Goal: Information Seeking & Learning: Learn about a topic

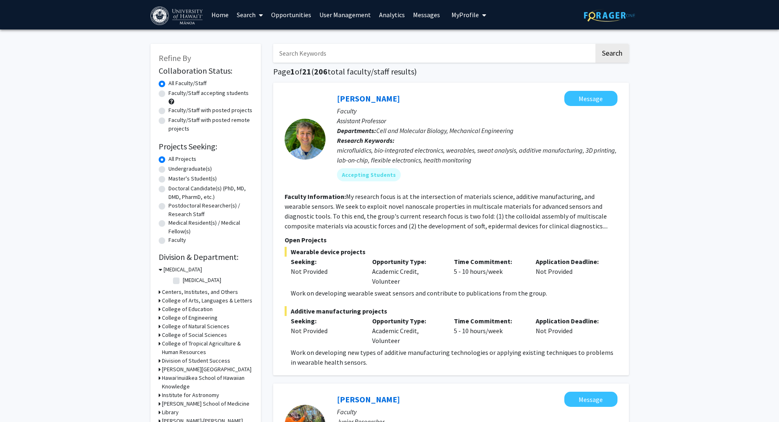
click at [337, 17] on link "User Management" at bounding box center [345, 14] width 60 height 29
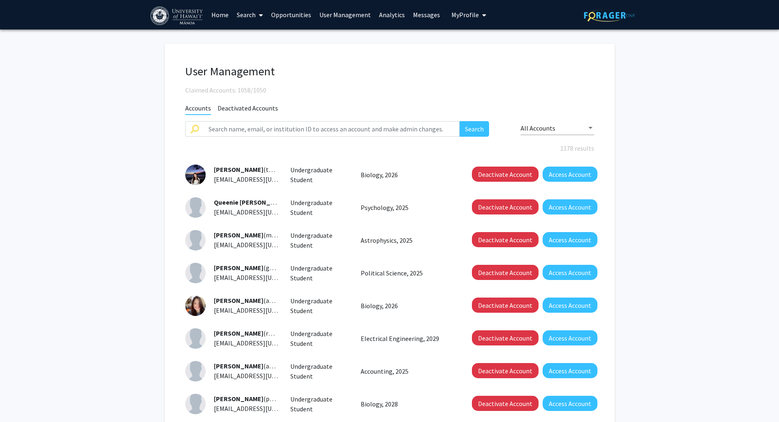
click at [300, 18] on link "Opportunities" at bounding box center [291, 14] width 48 height 29
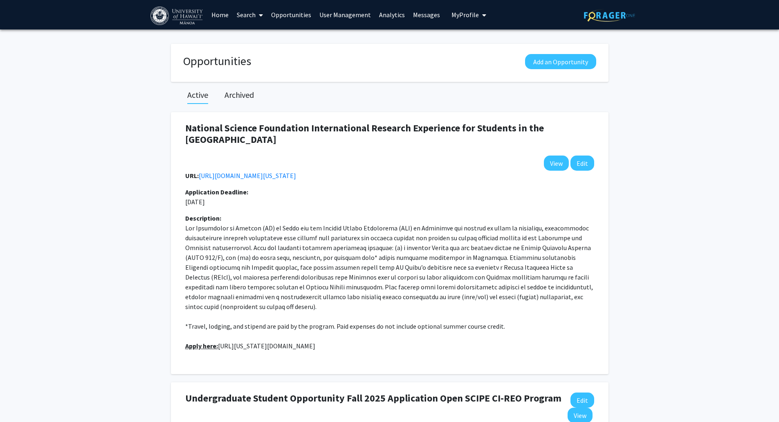
click at [384, 18] on link "Analytics" at bounding box center [392, 14] width 34 height 29
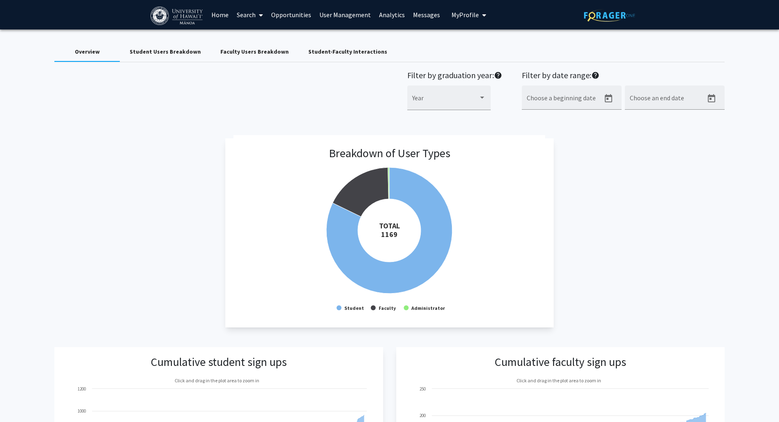
click at [455, 17] on span "My Profile" at bounding box center [465, 15] width 27 height 8
click at [418, 13] on link "Messages" at bounding box center [426, 14] width 35 height 29
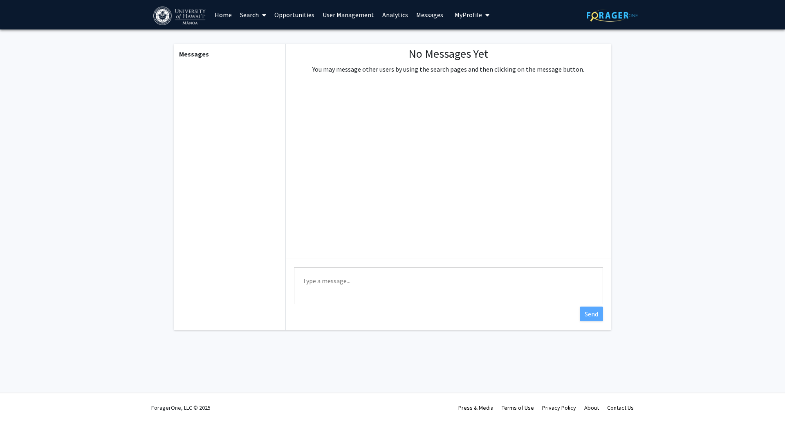
click at [245, 12] on link "Search" at bounding box center [253, 14] width 34 height 29
click at [268, 66] on span "Funding, Programs, & External Opportunities" at bounding box center [312, 70] width 152 height 16
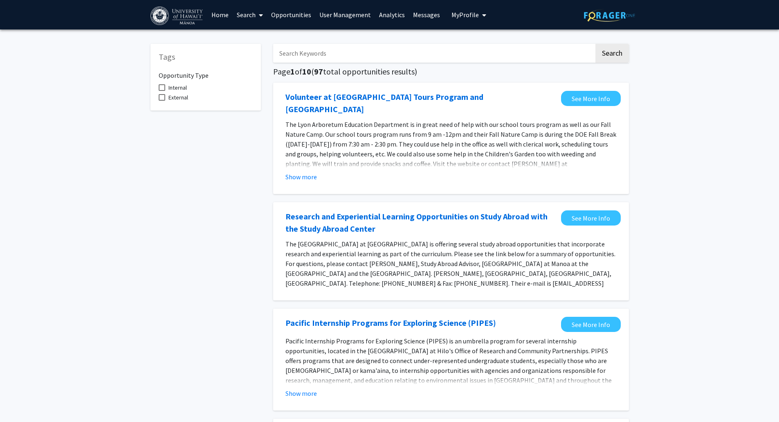
click at [252, 13] on link "Search" at bounding box center [250, 14] width 34 height 29
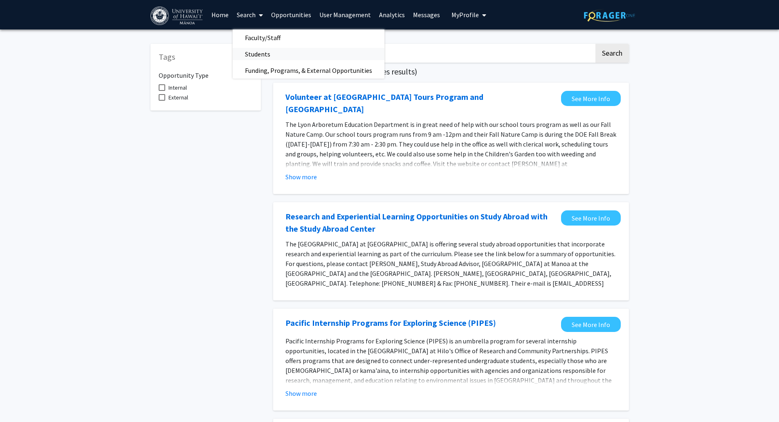
click at [263, 52] on span "Students" at bounding box center [258, 54] width 50 height 16
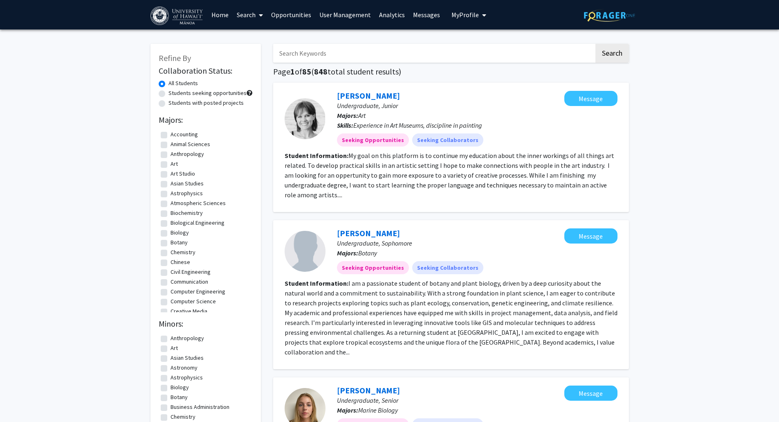
click at [249, 16] on link "Search" at bounding box center [250, 14] width 34 height 29
click at [252, 34] on span "Faculty/Staff" at bounding box center [263, 37] width 60 height 16
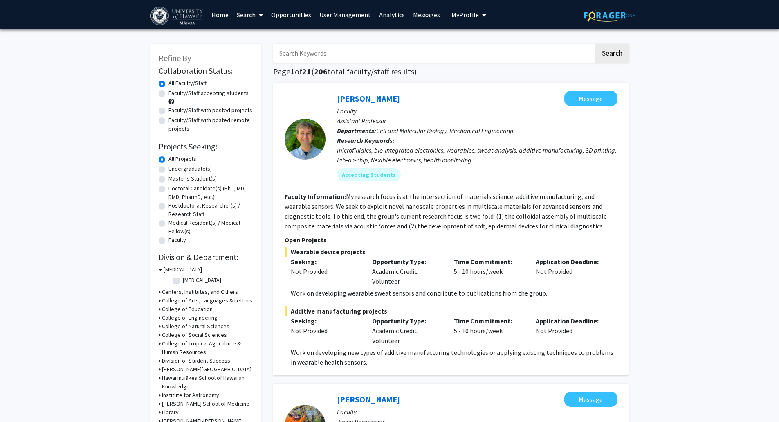
click at [244, 14] on link "Search" at bounding box center [250, 14] width 34 height 29
click at [203, 111] on label "Faculty/Staff with posted projects" at bounding box center [210, 110] width 84 height 9
click at [174, 111] on input "Faculty/Staff with posted projects" at bounding box center [170, 108] width 5 height 5
radio input "true"
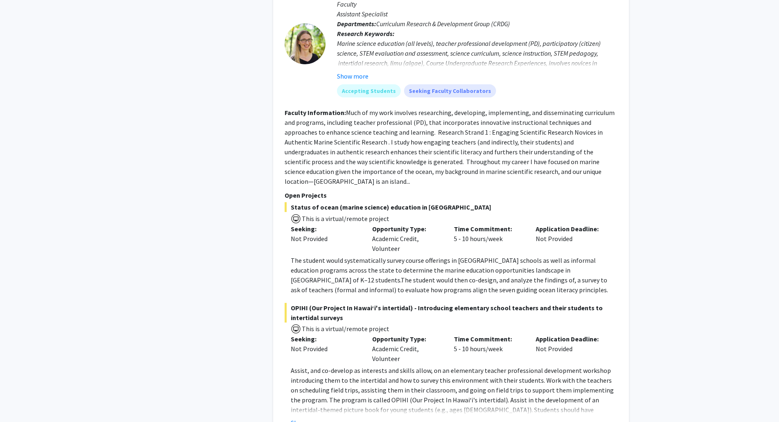
scroll to position [4794, 0]
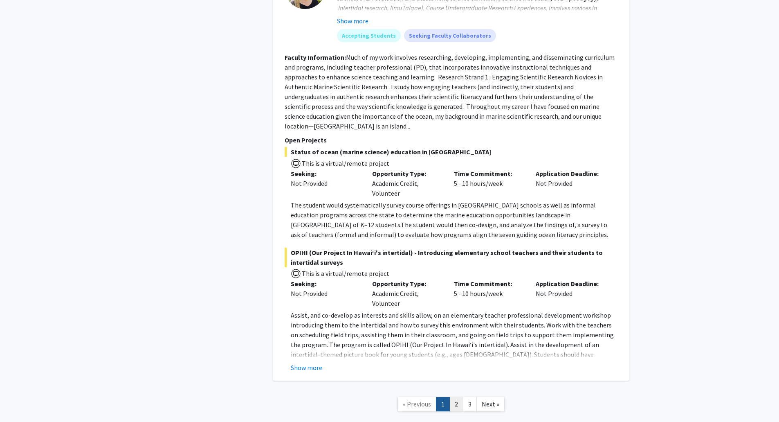
click at [456, 397] on link "2" at bounding box center [456, 404] width 14 height 14
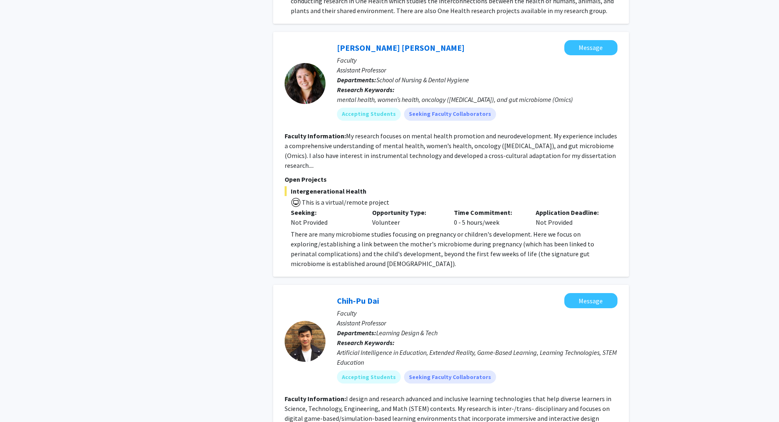
scroll to position [1186, 0]
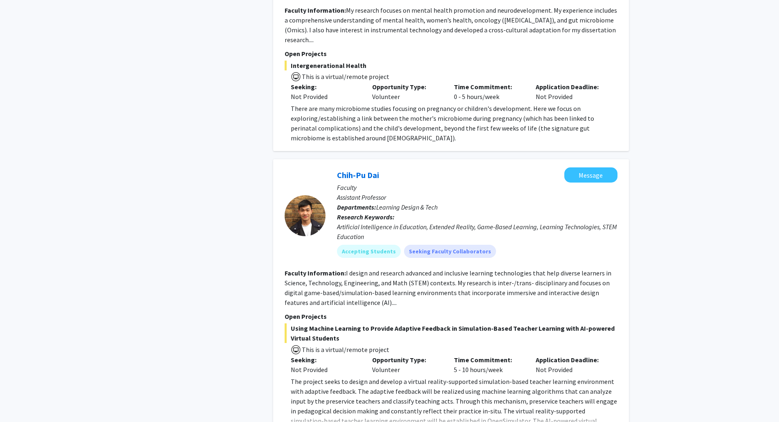
click at [668, 120] on div "Refine By Collaboration Status: Collaboration Status All Faculty/Staff Collabor…" at bounding box center [389, 296] width 779 height 2906
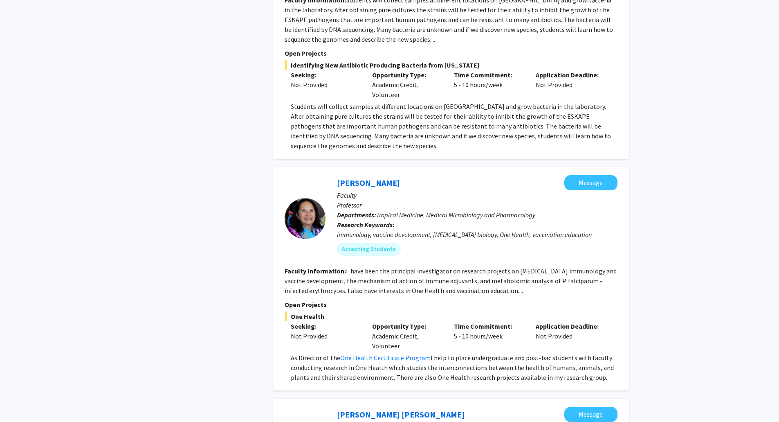
scroll to position [0, 0]
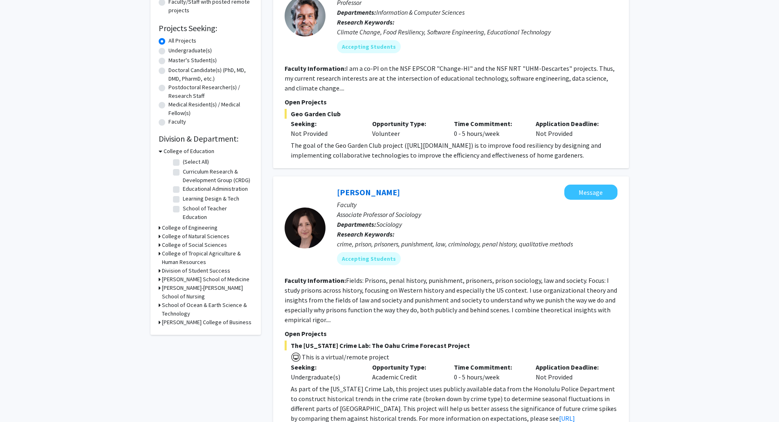
scroll to position [245, 0]
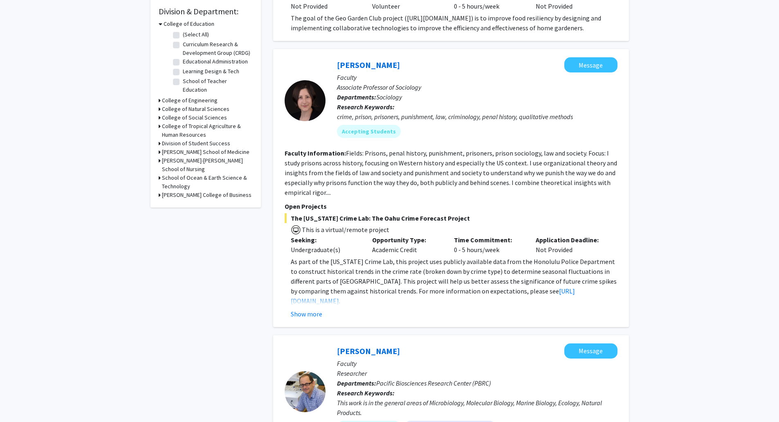
click at [190, 191] on h3 "[PERSON_NAME] College of Business" at bounding box center [207, 195] width 90 height 9
click at [191, 173] on h3 "School of Ocean & Earth Science & Technology" at bounding box center [207, 181] width 91 height 17
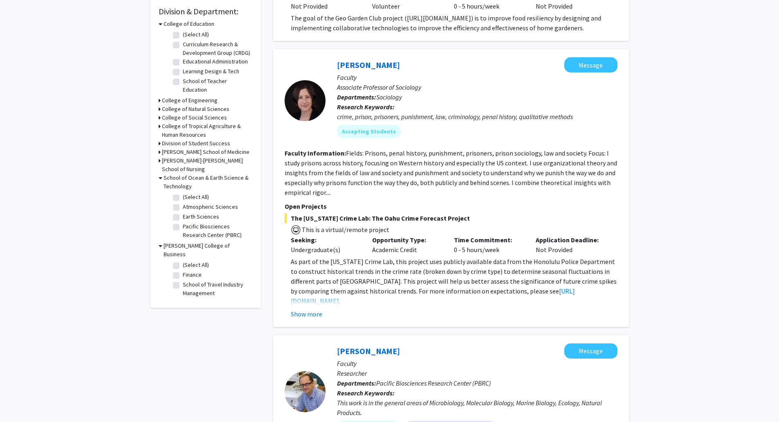
click at [193, 156] on h3 "[PERSON_NAME]-[PERSON_NAME] School of Nursing" at bounding box center [207, 164] width 91 height 17
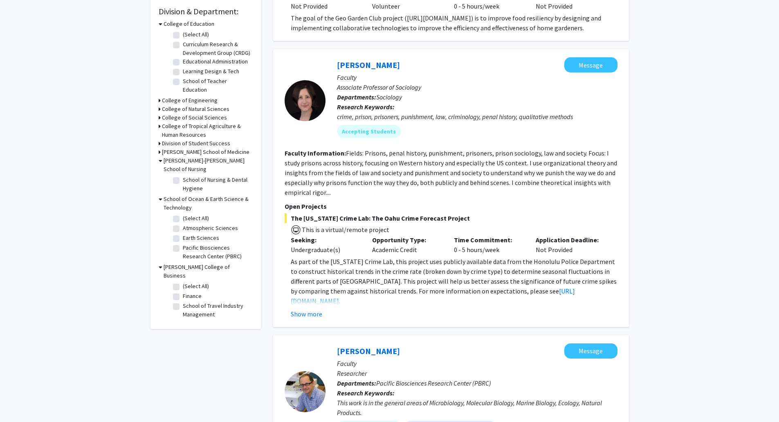
click at [194, 148] on h3 "[PERSON_NAME] School of Medicine" at bounding box center [206, 152] width 88 height 9
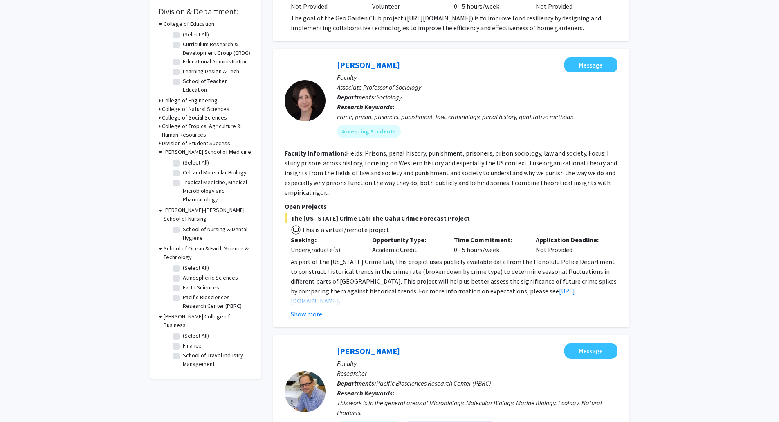
click at [193, 139] on h3 "Division of Student Success" at bounding box center [196, 143] width 68 height 9
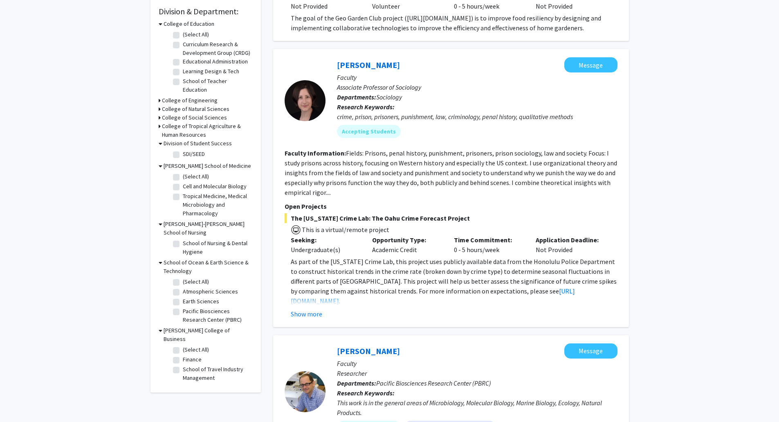
click at [193, 129] on h3 "College of Tropical Agriculture & Human Resources" at bounding box center [207, 130] width 91 height 17
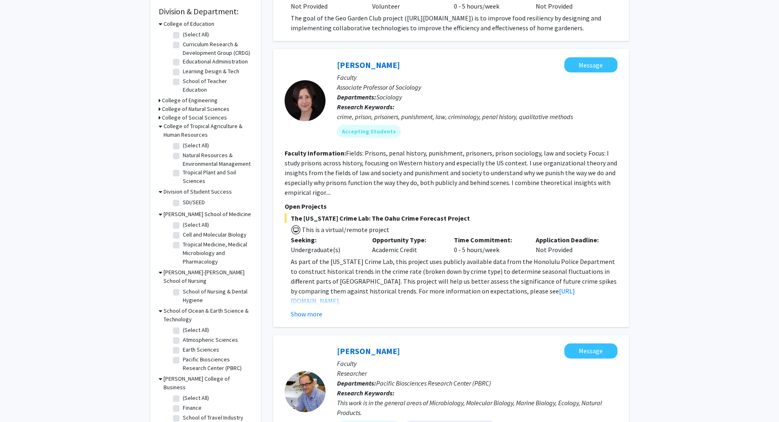
click at [195, 198] on label "SDI/SEED" at bounding box center [194, 202] width 22 height 9
click at [188, 198] on input "SDI/SEED" at bounding box center [185, 200] width 5 height 5
checkbox input "true"
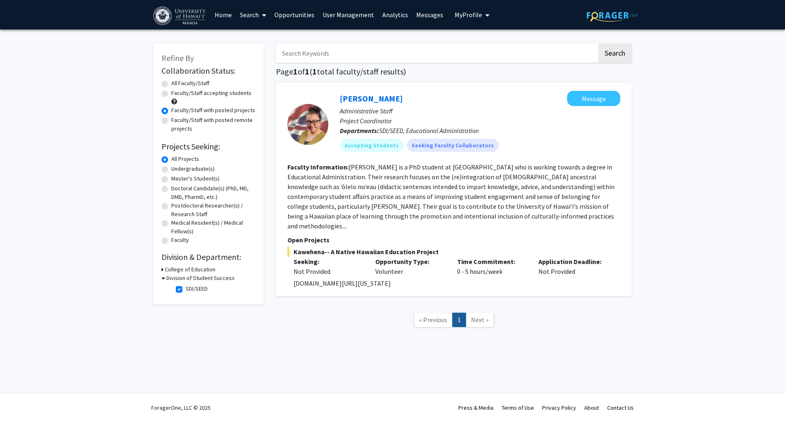
click at [177, 83] on label "All Faculty/Staff" at bounding box center [190, 83] width 38 height 9
click at [177, 83] on input "All Faculty/Staff" at bounding box center [173, 81] width 5 height 5
radio input "true"
click at [189, 168] on label "Undergraduate(s)" at bounding box center [192, 168] width 43 height 9
click at [177, 168] on input "Undergraduate(s)" at bounding box center [173, 166] width 5 height 5
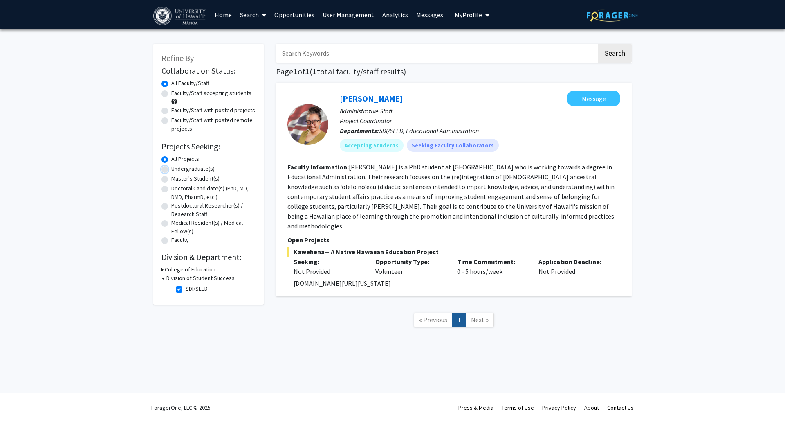
radio input "true"
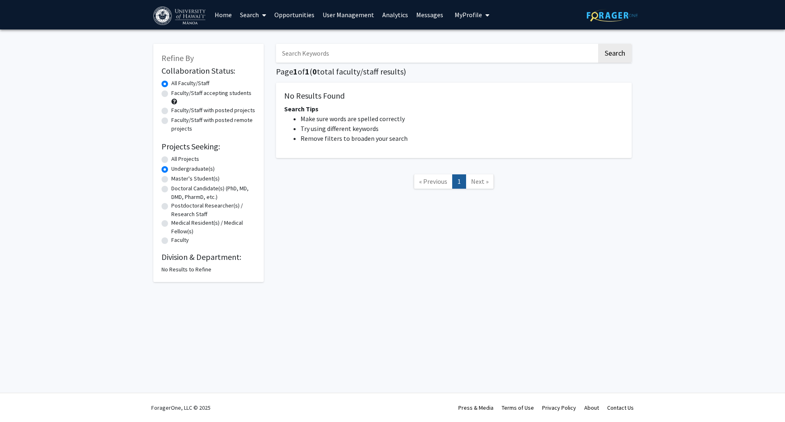
click at [191, 179] on label "Master's Student(s)" at bounding box center [195, 178] width 48 height 9
click at [177, 179] on input "Master's Student(s)" at bounding box center [173, 176] width 5 height 5
radio input "true"
click at [191, 268] on div "No Results to Refine" at bounding box center [209, 269] width 94 height 9
click at [184, 81] on label "All Faculty/Staff" at bounding box center [190, 83] width 38 height 9
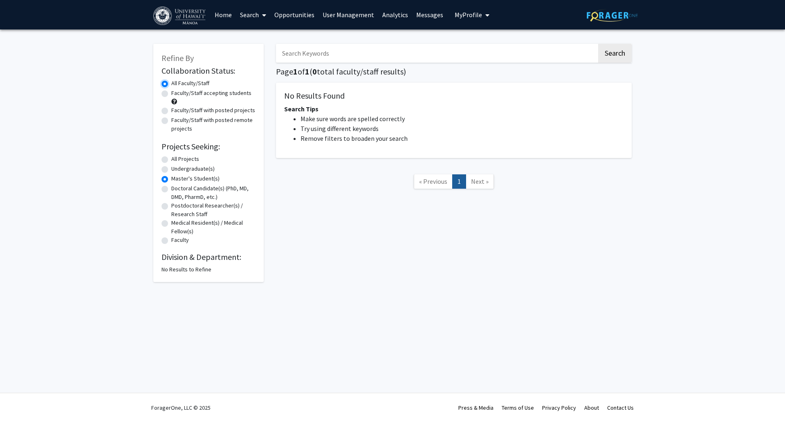
click at [177, 81] on input "All Faculty/Staff" at bounding box center [173, 81] width 5 height 5
click at [186, 160] on label "All Projects" at bounding box center [185, 159] width 28 height 9
click at [177, 160] on input "All Projects" at bounding box center [173, 157] width 5 height 5
radio input "true"
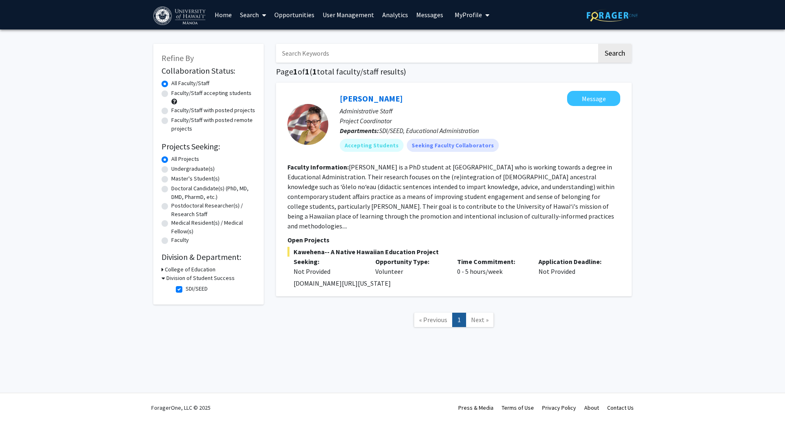
click at [186, 288] on label "SDI/SEED" at bounding box center [197, 288] width 22 height 9
click at [186, 288] on input "SDI/SEED" at bounding box center [188, 286] width 5 height 5
checkbox input "false"
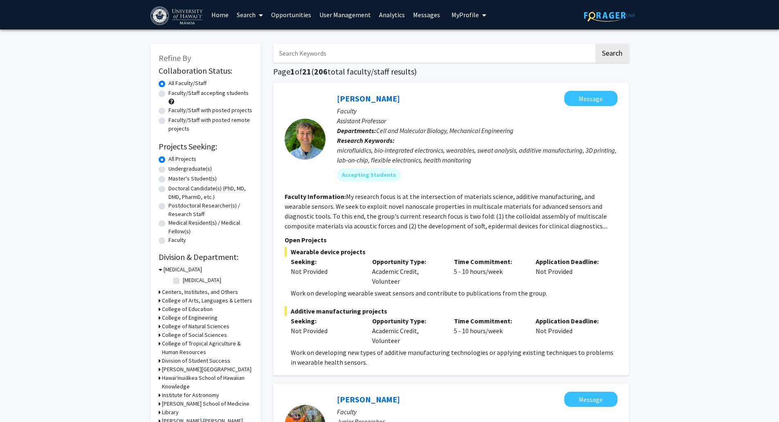
click at [195, 176] on label "Master's Student(s)" at bounding box center [192, 178] width 48 height 9
click at [174, 176] on input "Master's Student(s)" at bounding box center [170, 176] width 5 height 5
radio input "true"
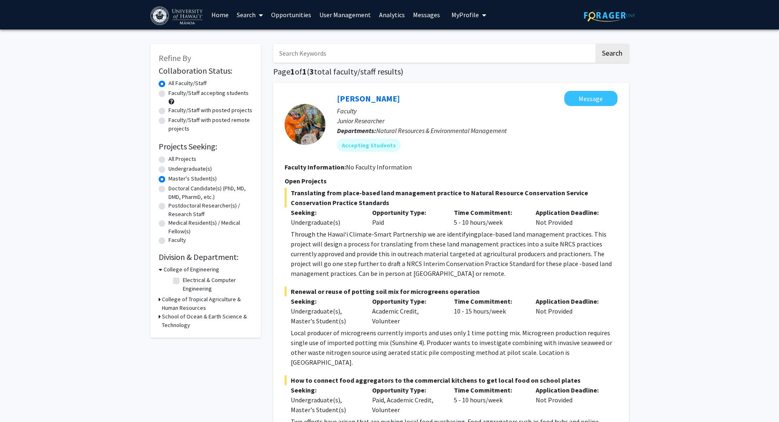
click at [195, 188] on label "Doctoral Candidate(s) (PhD, MD, DMD, PharmD, etc.)" at bounding box center [210, 192] width 84 height 17
click at [174, 188] on input "Doctoral Candidate(s) (PhD, MD, DMD, PharmD, etc.)" at bounding box center [170, 186] width 5 height 5
radio input "true"
click at [198, 206] on label "Postdoctoral Researcher(s) / Research Staff" at bounding box center [210, 209] width 84 height 17
click at [174, 206] on input "Postdoctoral Researcher(s) / Research Staff" at bounding box center [170, 203] width 5 height 5
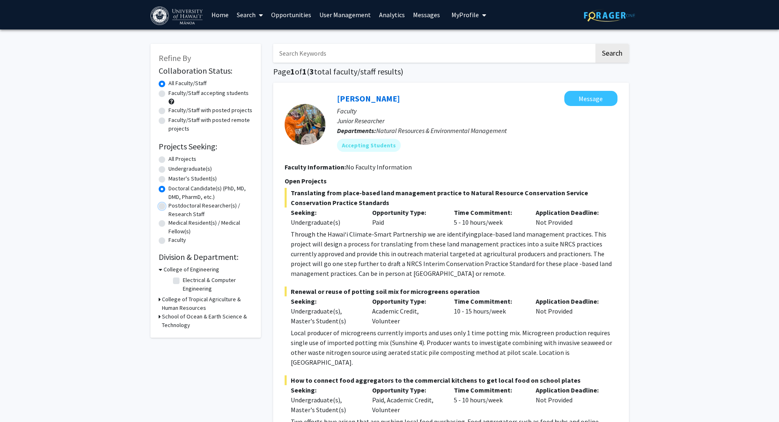
radio input "true"
click at [198, 224] on label "Medical Resident(s) / Medical Fellow(s)" at bounding box center [210, 226] width 84 height 17
click at [174, 224] on input "Medical Resident(s) / Medical Fellow(s)" at bounding box center [170, 220] width 5 height 5
radio input "true"
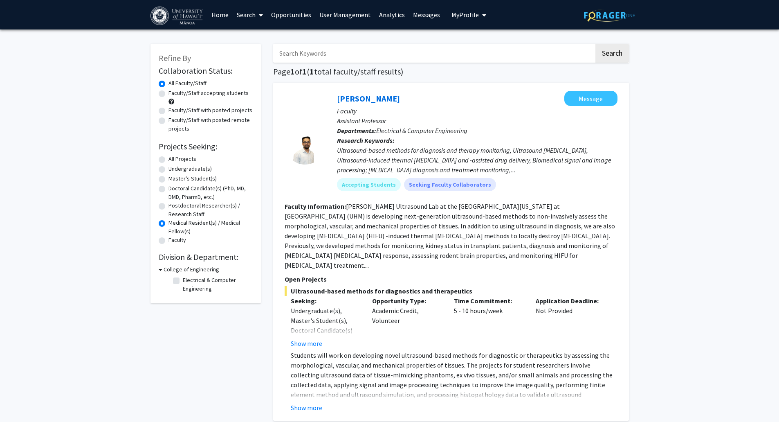
click at [179, 242] on label "Faculty" at bounding box center [177, 240] width 18 height 9
click at [174, 241] on input "Faculty" at bounding box center [170, 238] width 5 height 5
radio input "true"
